Goal: Check status: Check status

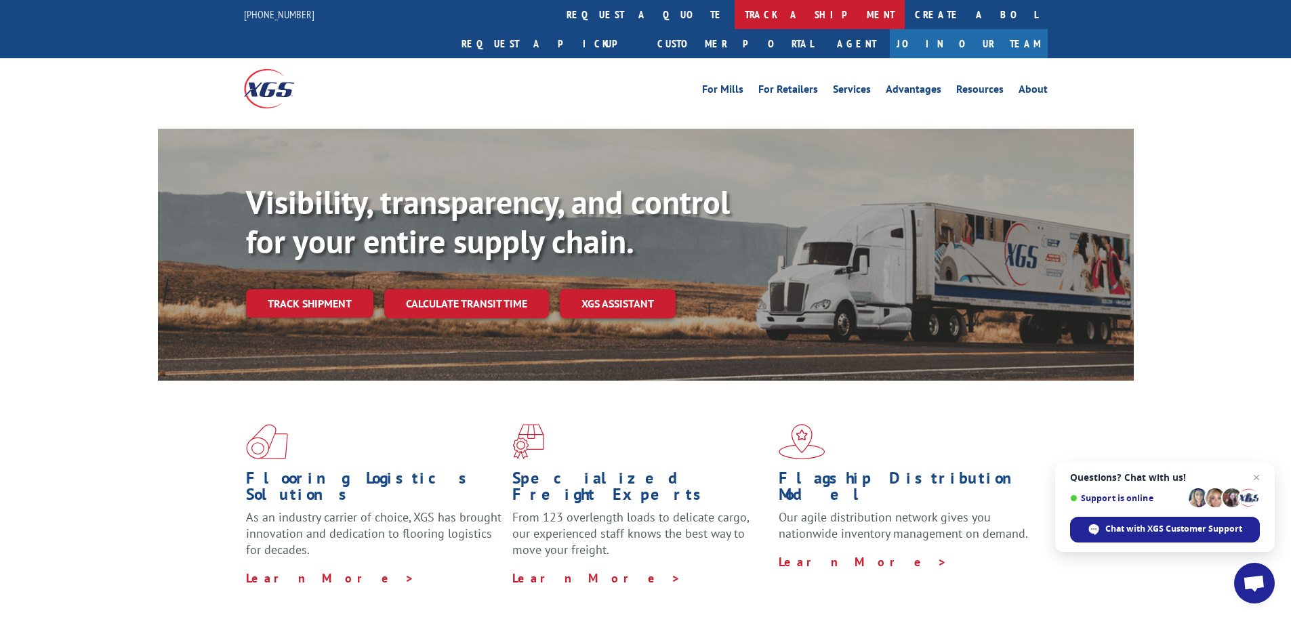
click at [735, 4] on link "track a shipment" at bounding box center [820, 14] width 170 height 29
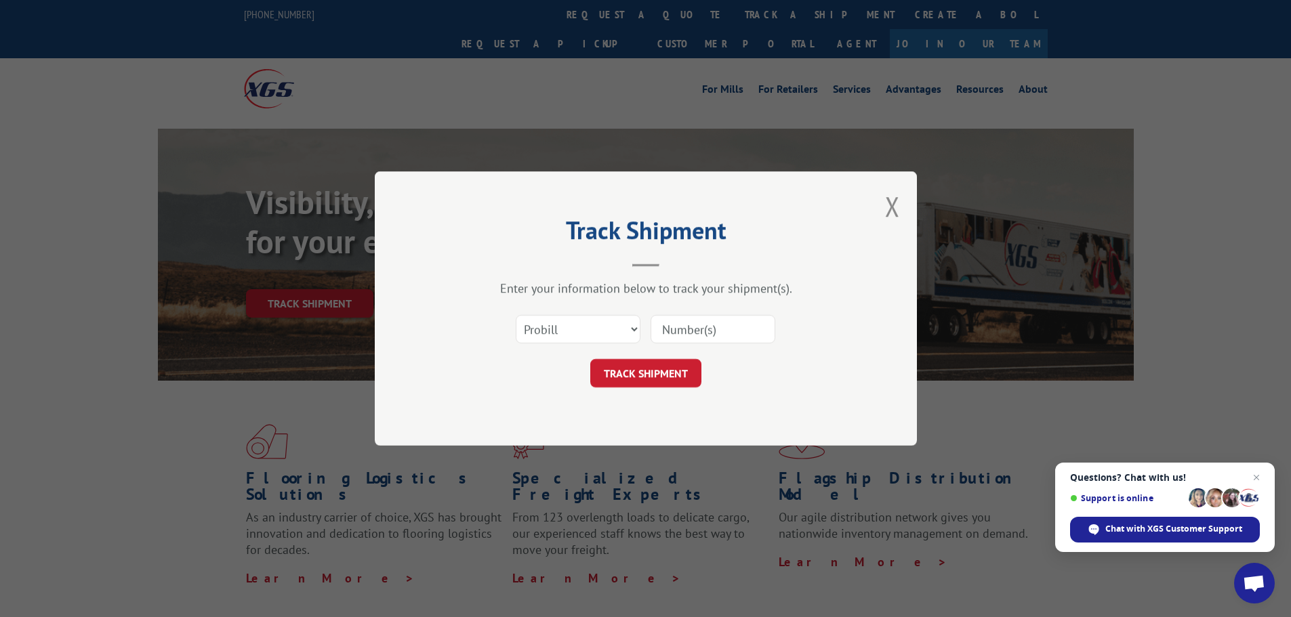
paste input "124659556"
type input "124659556"
click at [675, 373] on button "TRACK SHIPMENT" at bounding box center [645, 373] width 111 height 28
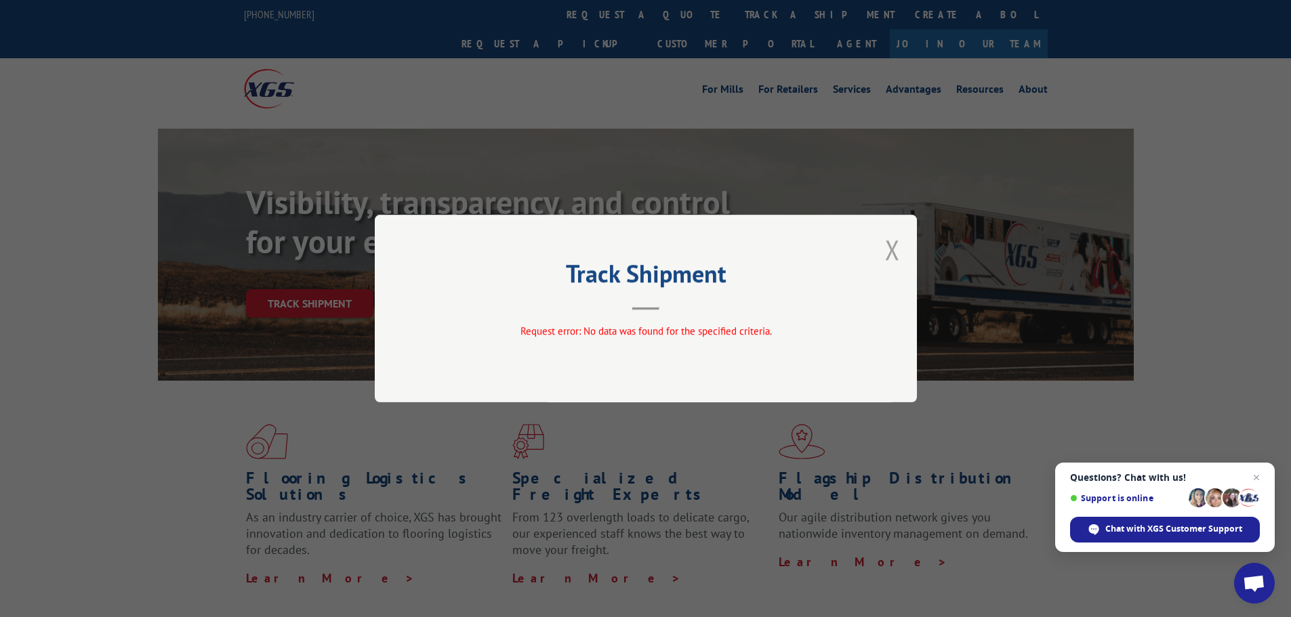
click at [891, 250] on button "Close modal" at bounding box center [892, 250] width 15 height 36
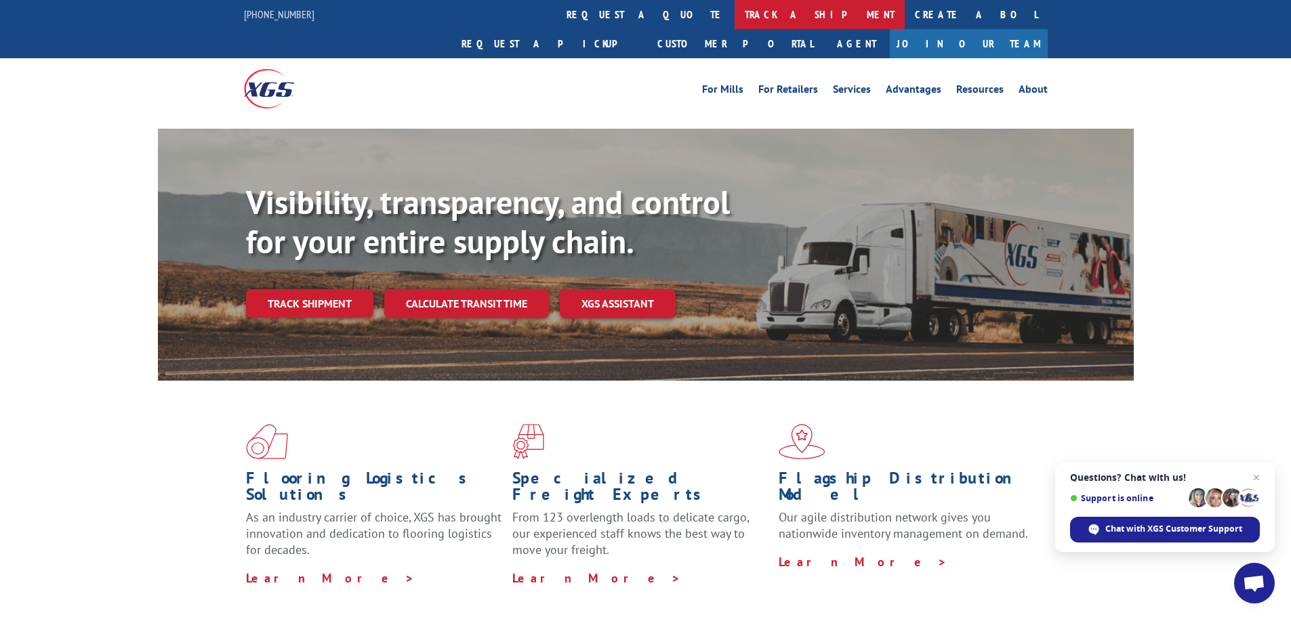
click at [735, 20] on link "track a shipment" at bounding box center [820, 14] width 170 height 29
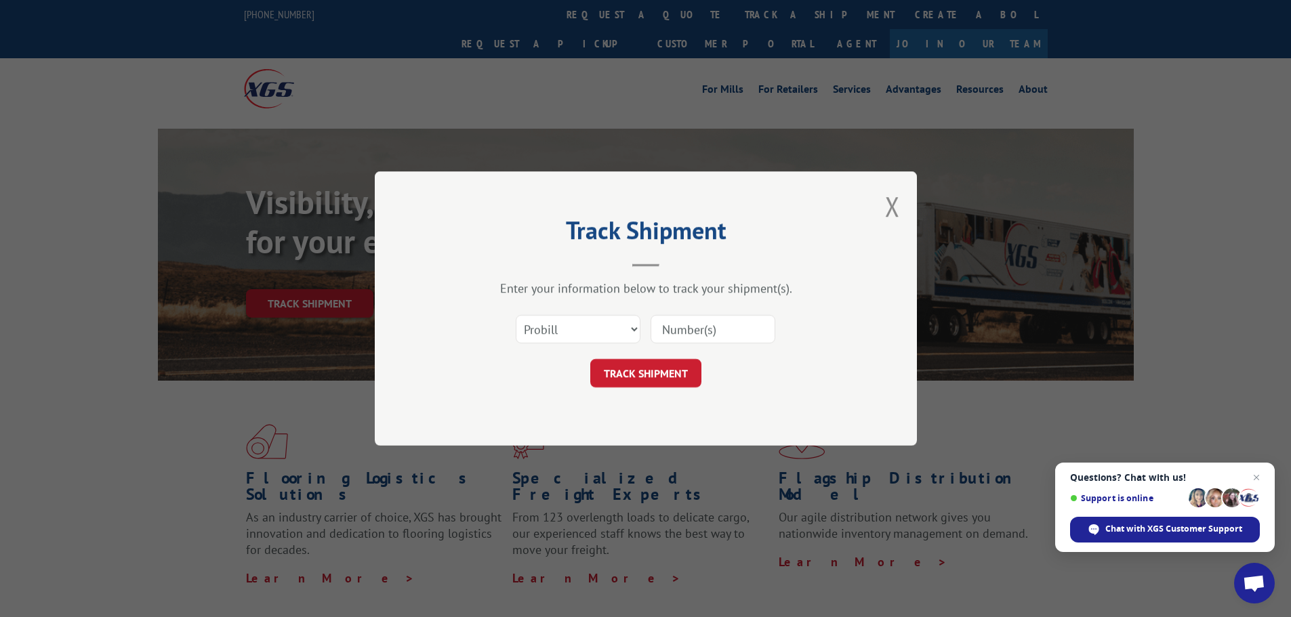
paste input "17235514"
type input "17235514"
click at [666, 377] on button "TRACK SHIPMENT" at bounding box center [645, 373] width 111 height 28
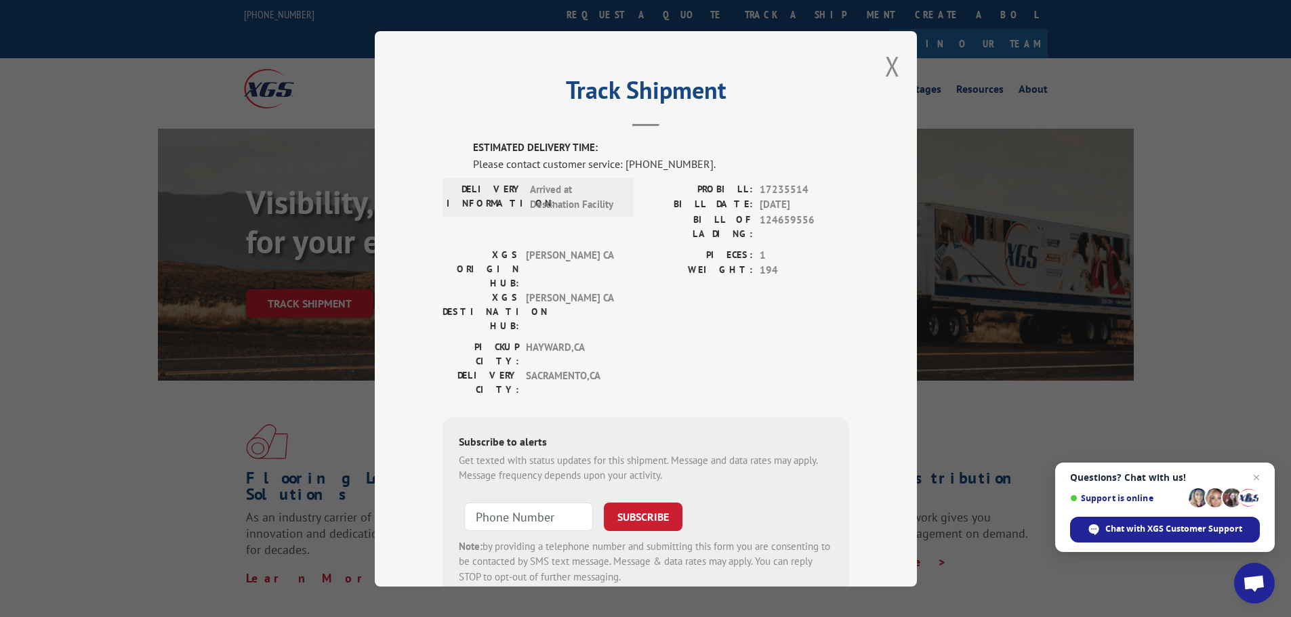
click at [885, 70] on button "Close modal" at bounding box center [892, 66] width 15 height 36
